Goal: Task Accomplishment & Management: Find specific page/section

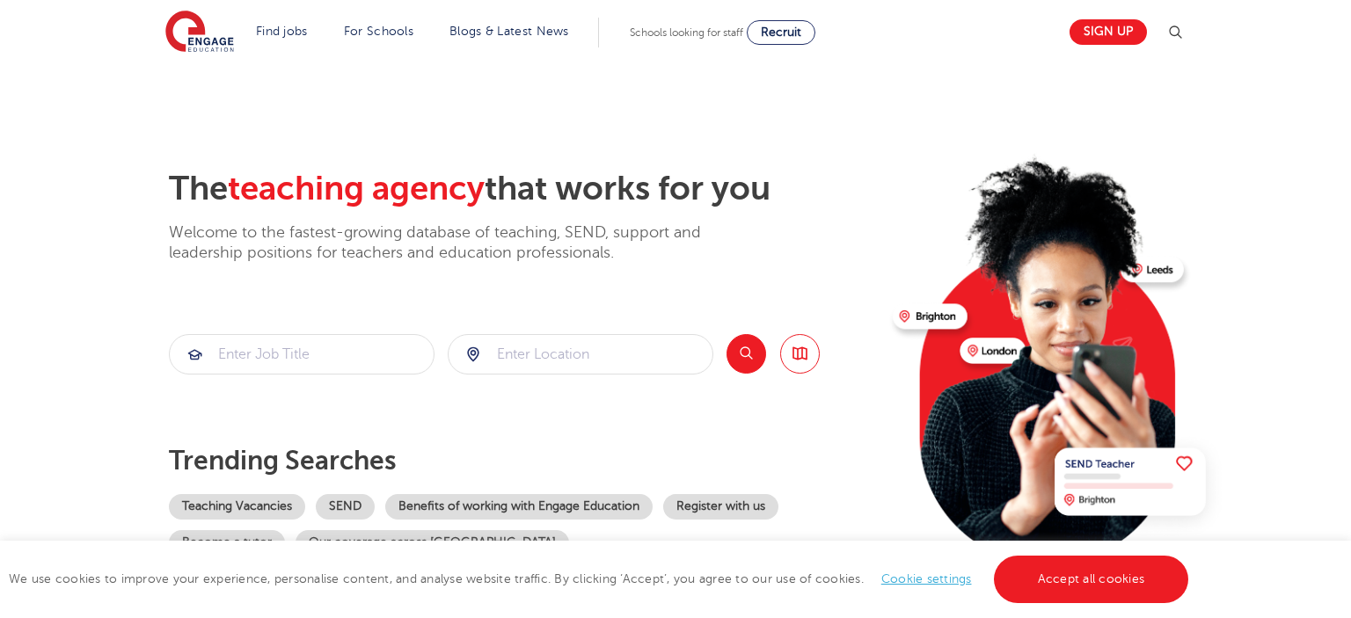
click at [61, 224] on section "The teaching agency that works for you Welcome to the fastest-growing database …" at bounding box center [675, 353] width 1351 height 580
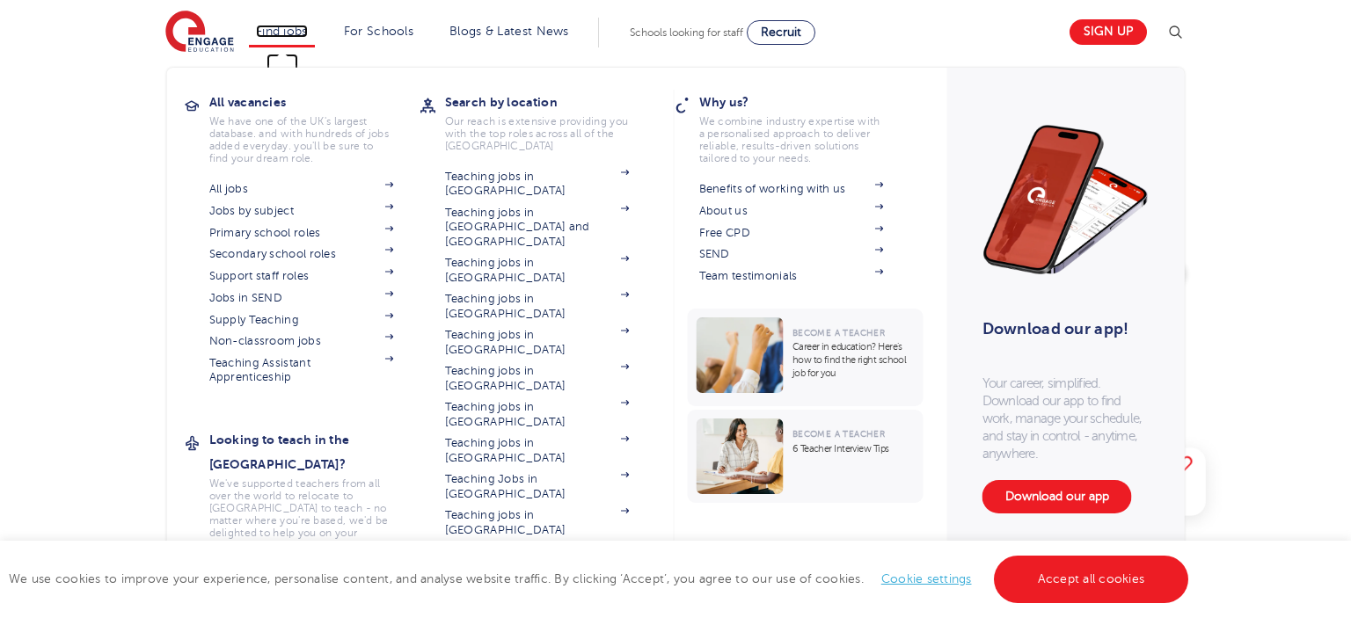
click at [280, 27] on link "Find jobs" at bounding box center [282, 31] width 52 height 13
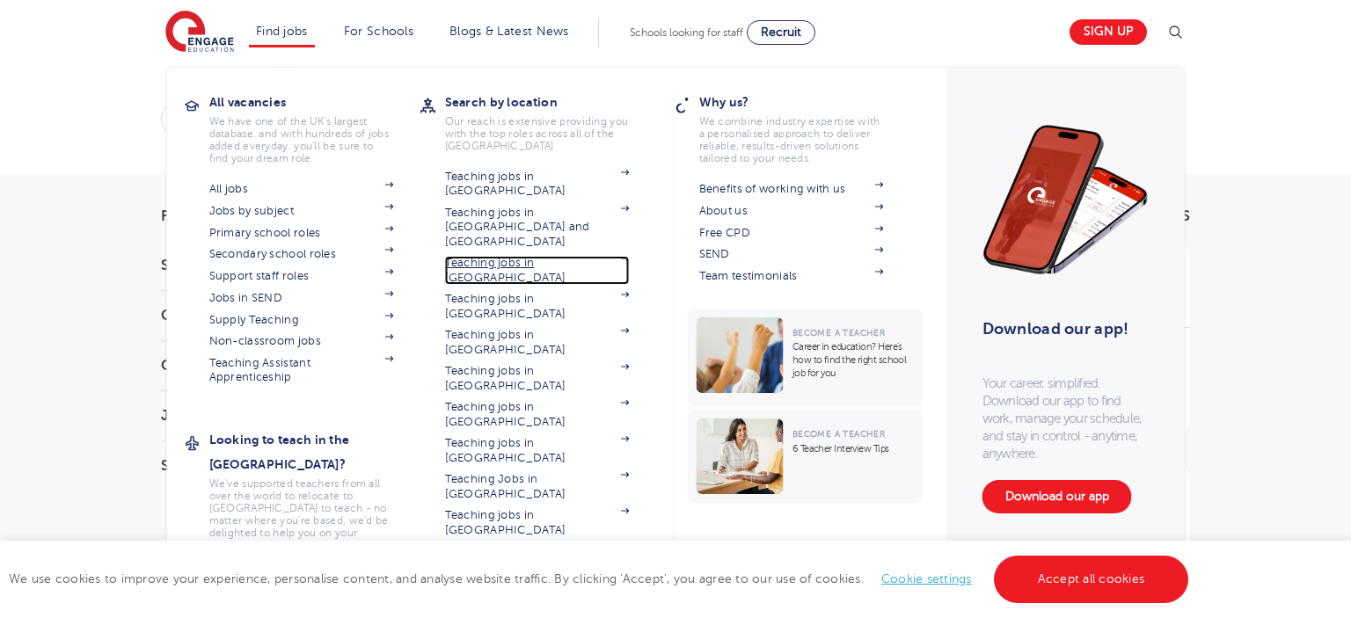
click at [485, 256] on link "Teaching jobs in [GEOGRAPHIC_DATA]" at bounding box center [537, 270] width 185 height 29
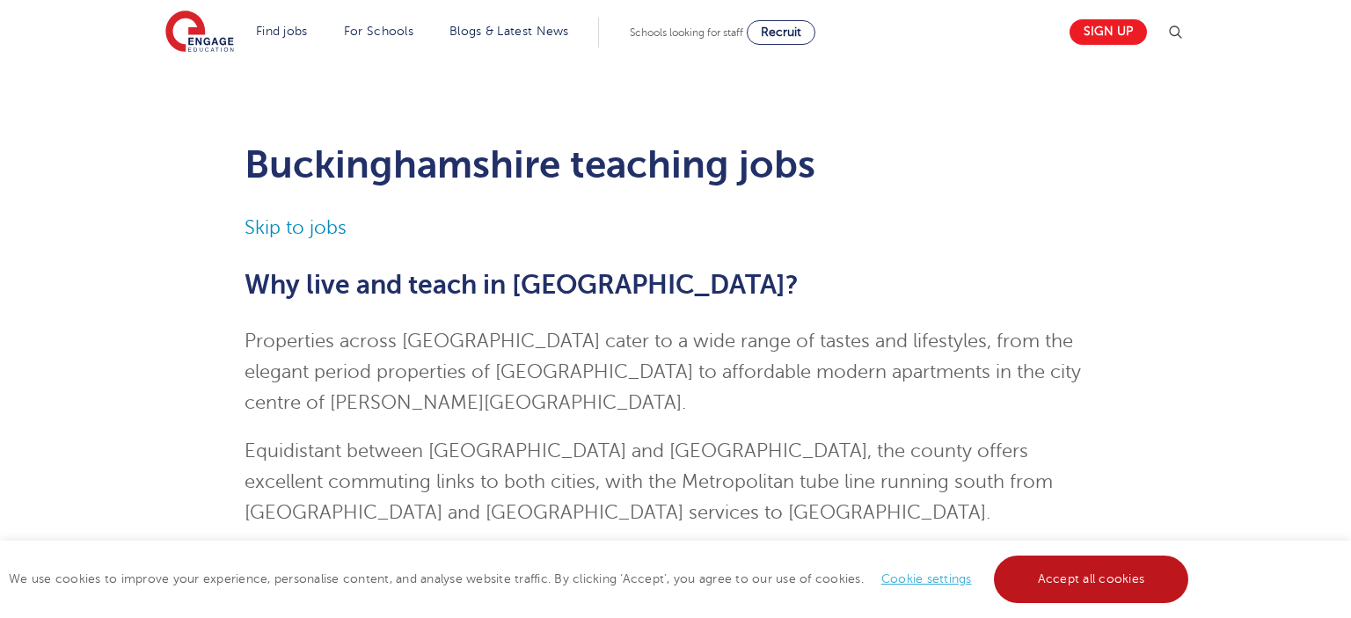
click at [1076, 565] on link "Accept all cookies" at bounding box center [1091, 579] width 195 height 47
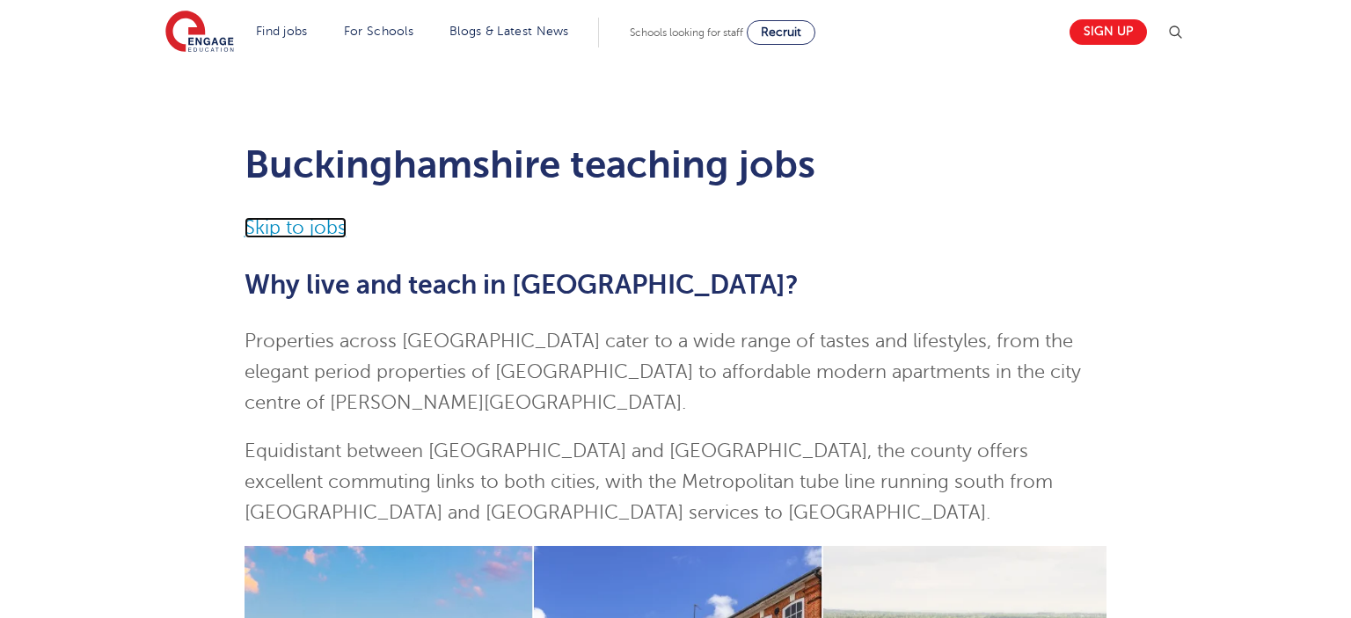
click at [290, 227] on link "Skip to jobs" at bounding box center [295, 227] width 102 height 21
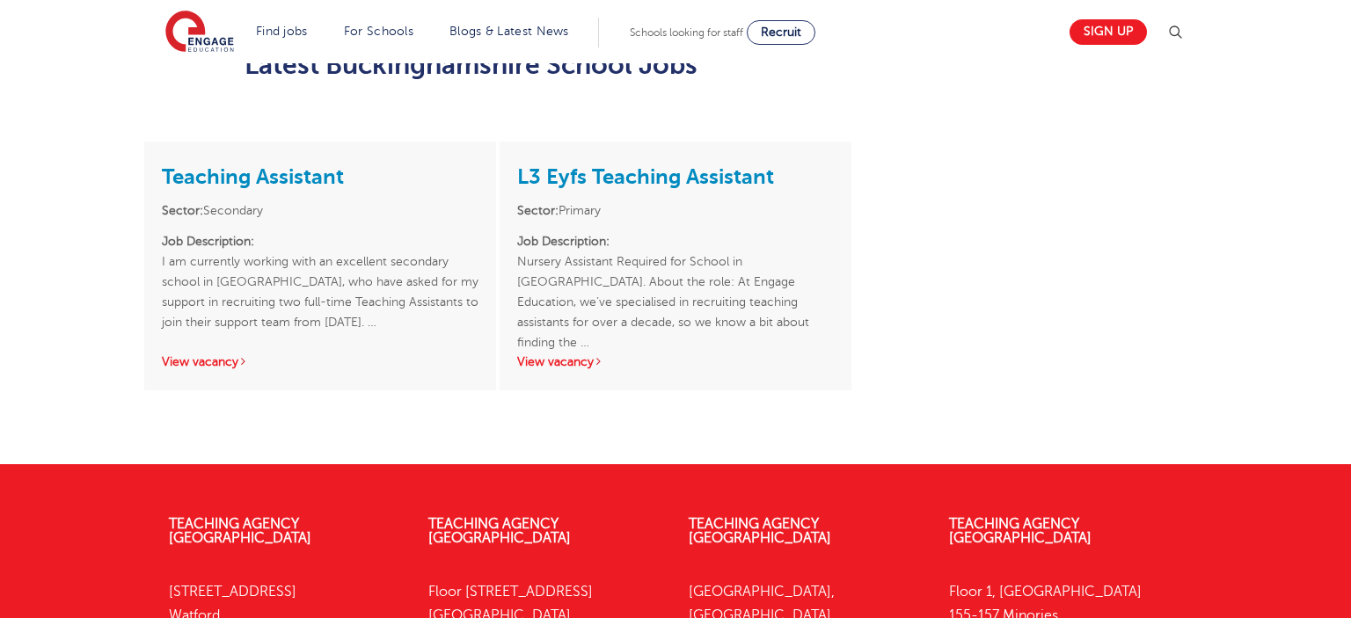
scroll to position [2303, 0]
click at [84, 269] on div "Teaching Assistant Sector: Secondary Job Description: I am currently working wi…" at bounding box center [675, 302] width 1351 height 323
click at [237, 164] on link "Teaching Assistant" at bounding box center [253, 176] width 182 height 25
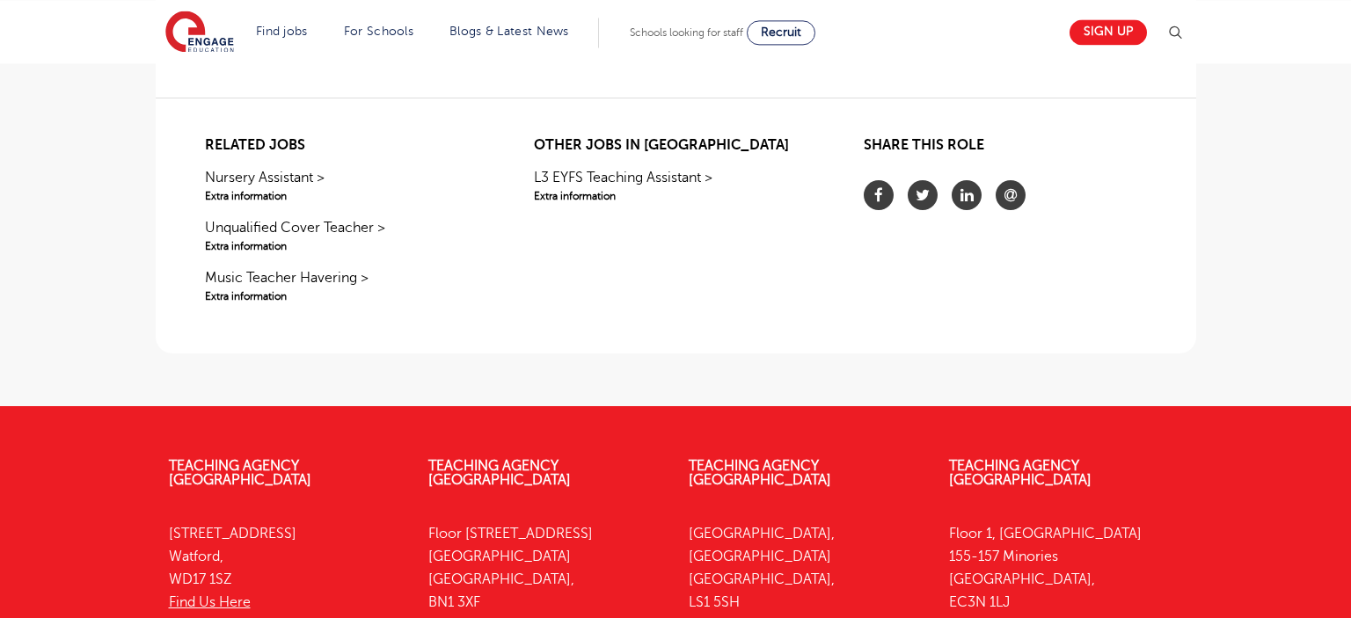
scroll to position [1300, 0]
